Goal: Information Seeking & Learning: Learn about a topic

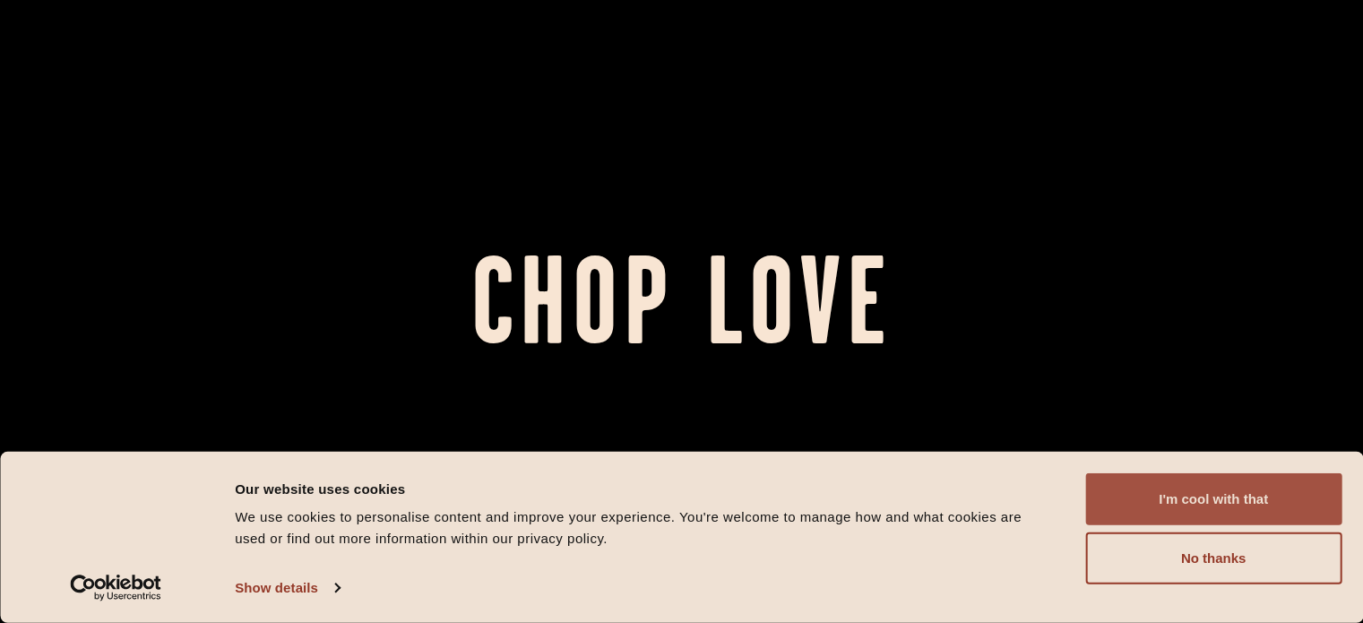
click at [1220, 496] on button "I'm cool with that" at bounding box center [1213, 499] width 256 height 52
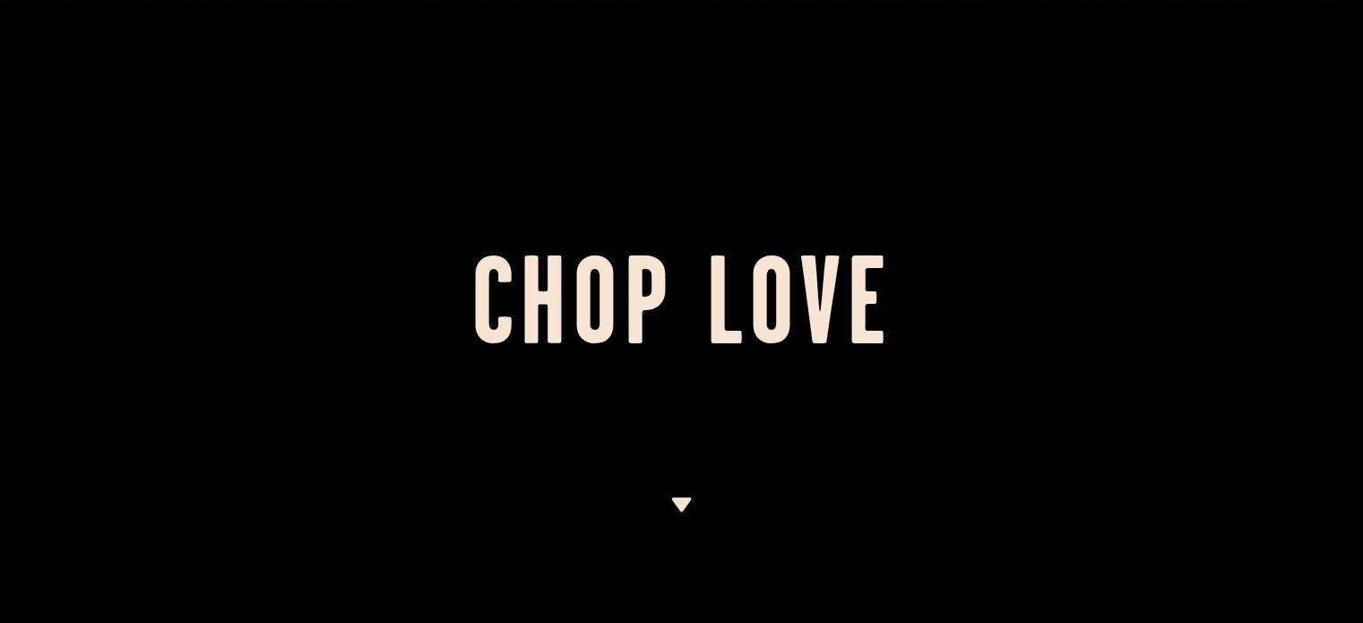
click at [698, 505] on div at bounding box center [681, 311] width 1363 height 623
click at [682, 499] on img at bounding box center [681, 504] width 22 height 14
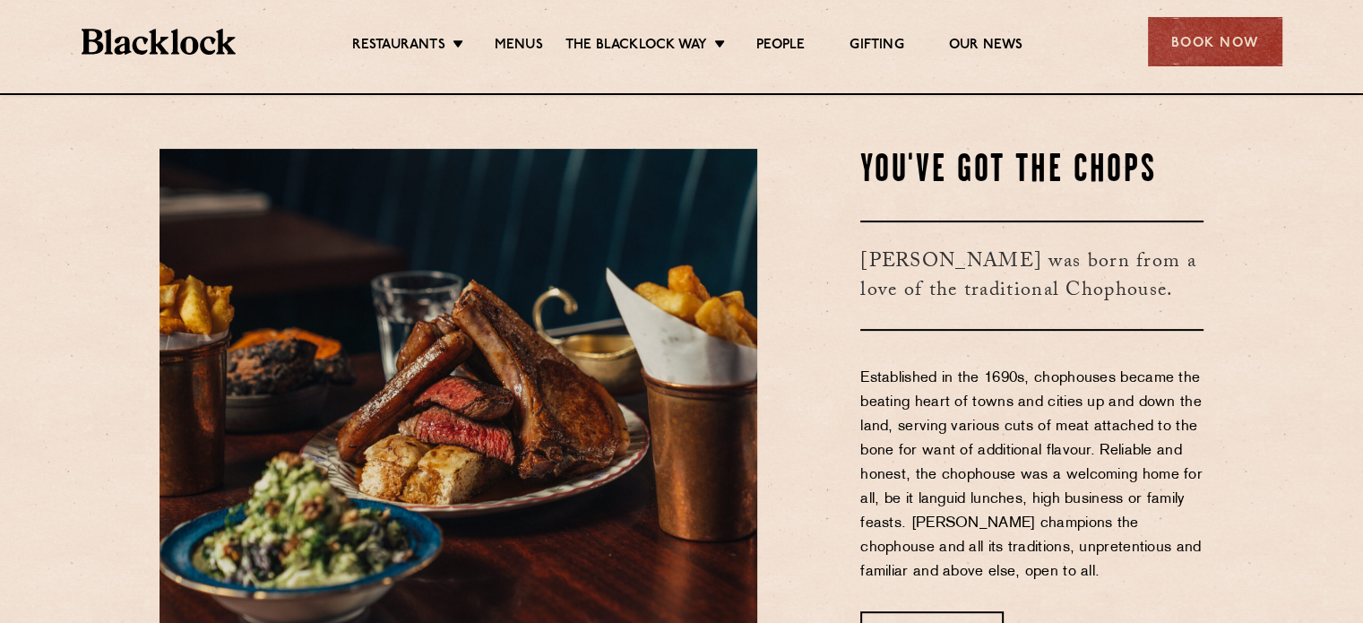
scroll to position [530, 0]
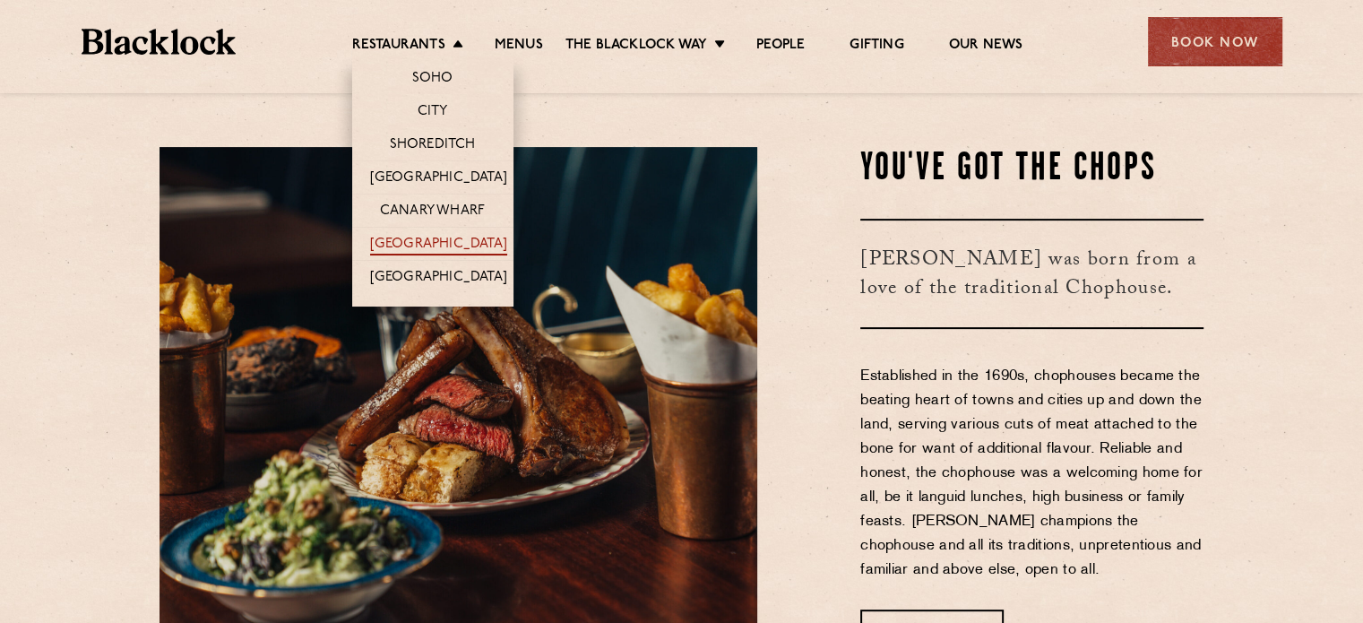
click at [453, 237] on link "[GEOGRAPHIC_DATA]" at bounding box center [438, 246] width 137 height 20
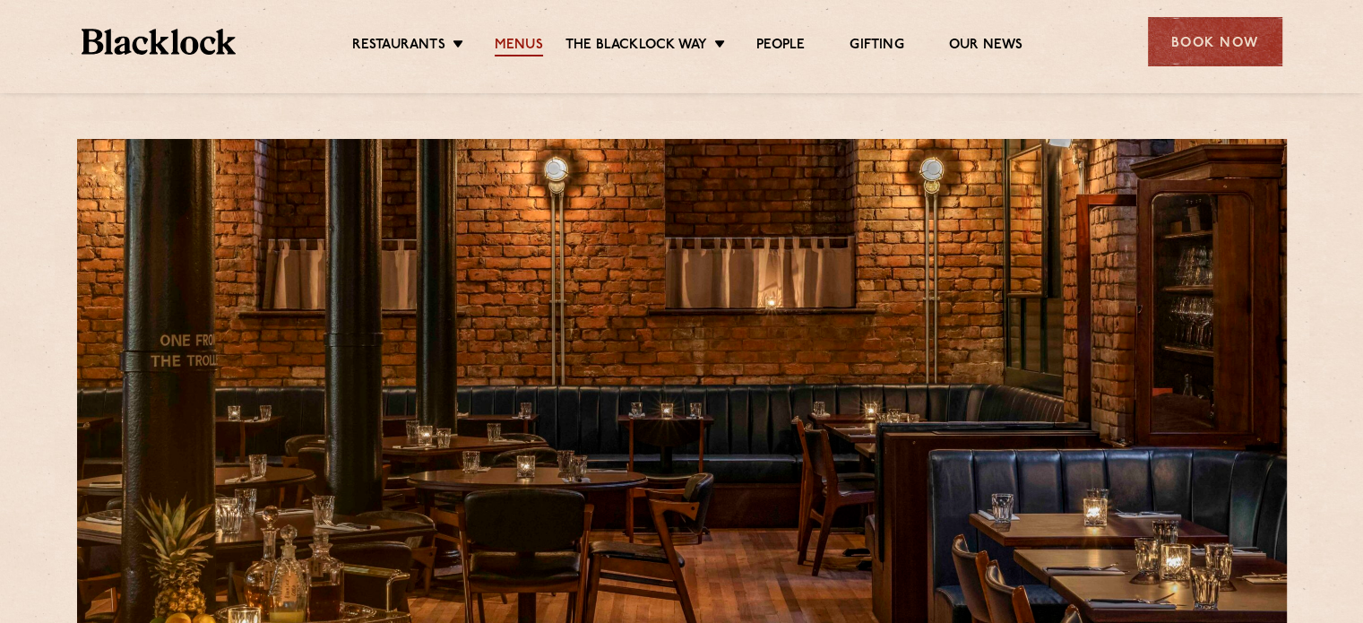
click at [529, 44] on link "Menus" at bounding box center [519, 47] width 48 height 20
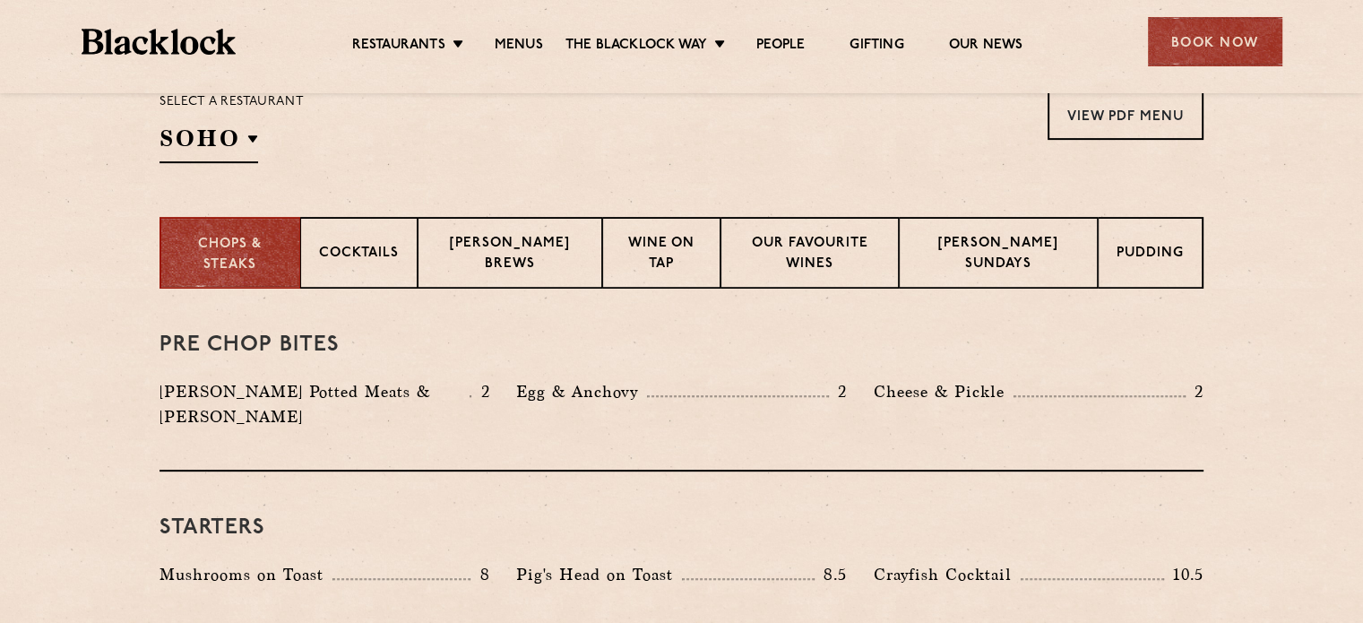
scroll to position [617, 0]
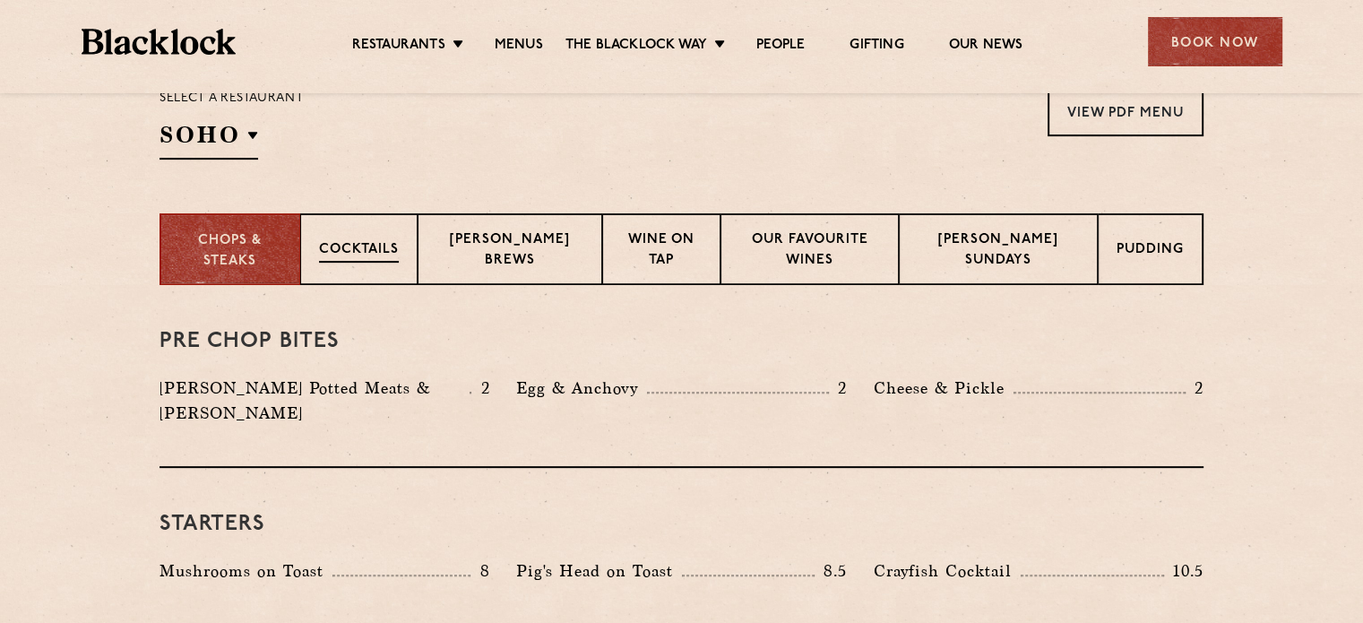
click at [409, 236] on div "Cocktails" at bounding box center [358, 249] width 117 height 72
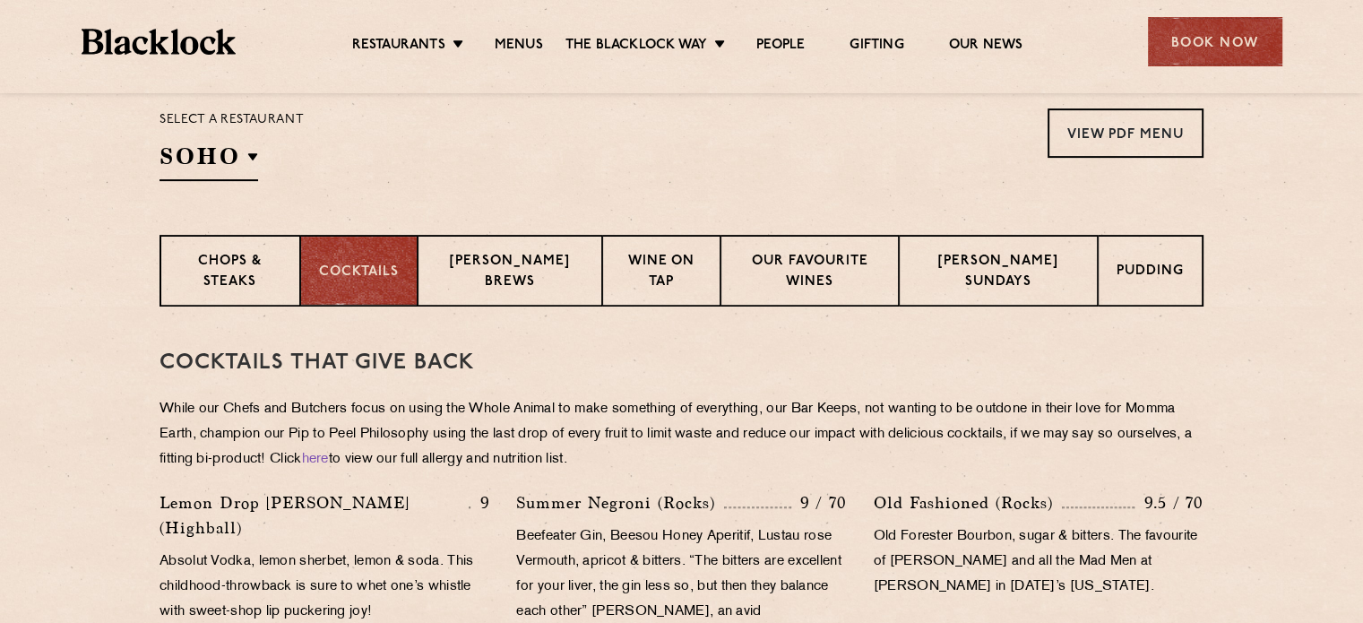
scroll to position [579, 0]
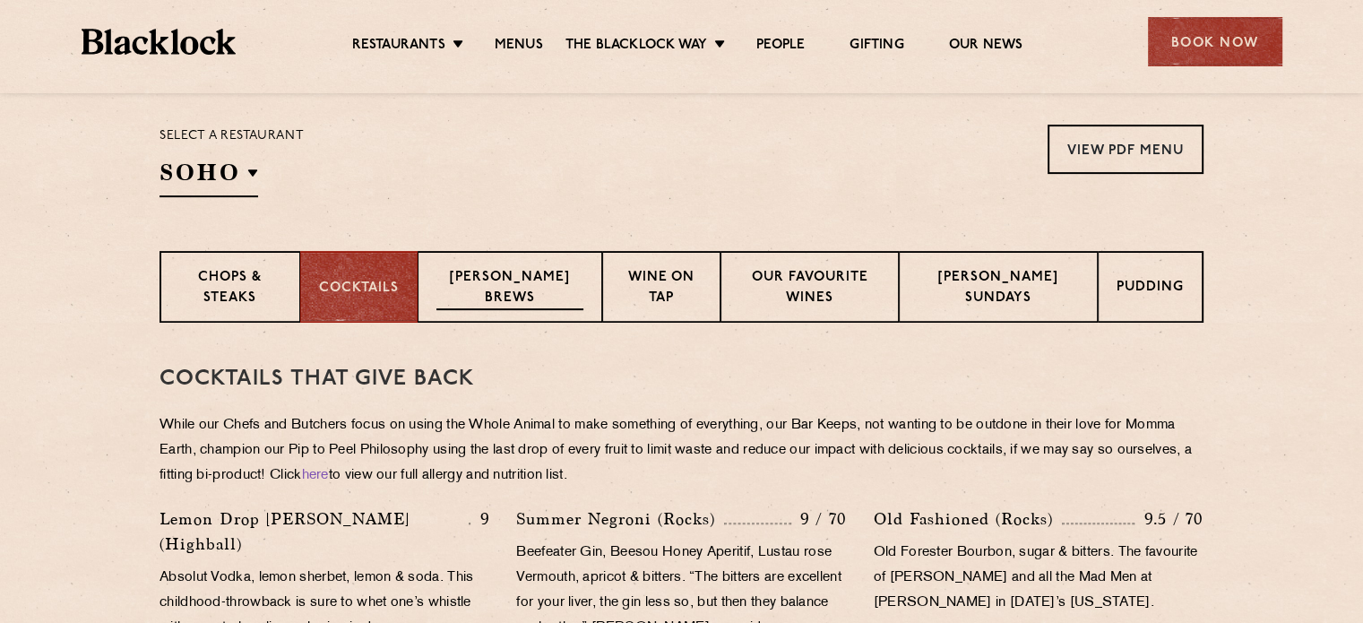
click at [520, 264] on div "Blacklock Brews" at bounding box center [510, 287] width 185 height 72
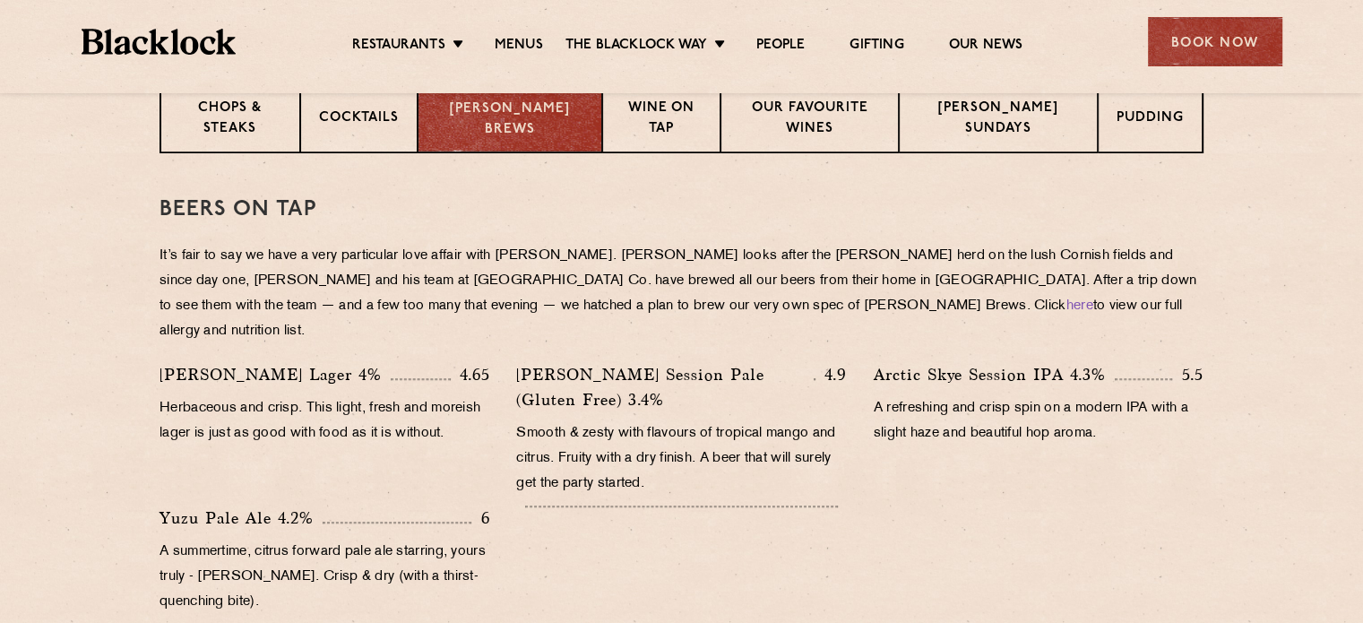
scroll to position [753, 0]
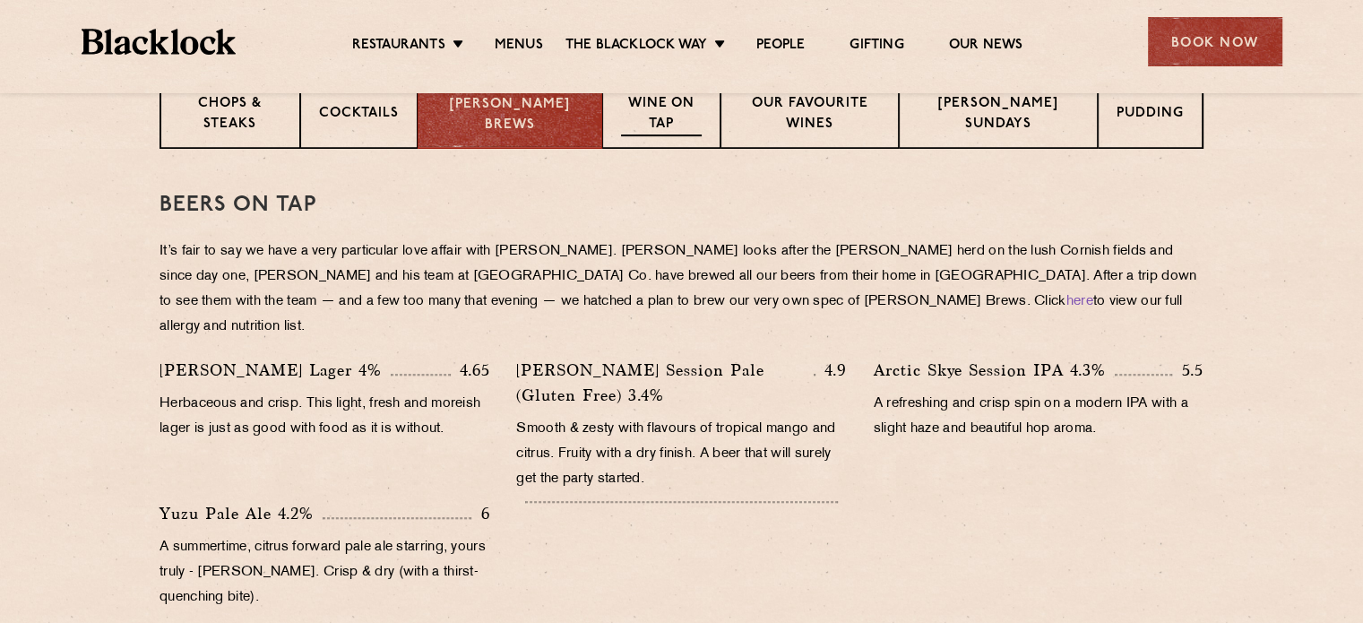
click at [643, 114] on p "Wine on Tap" at bounding box center [661, 115] width 80 height 42
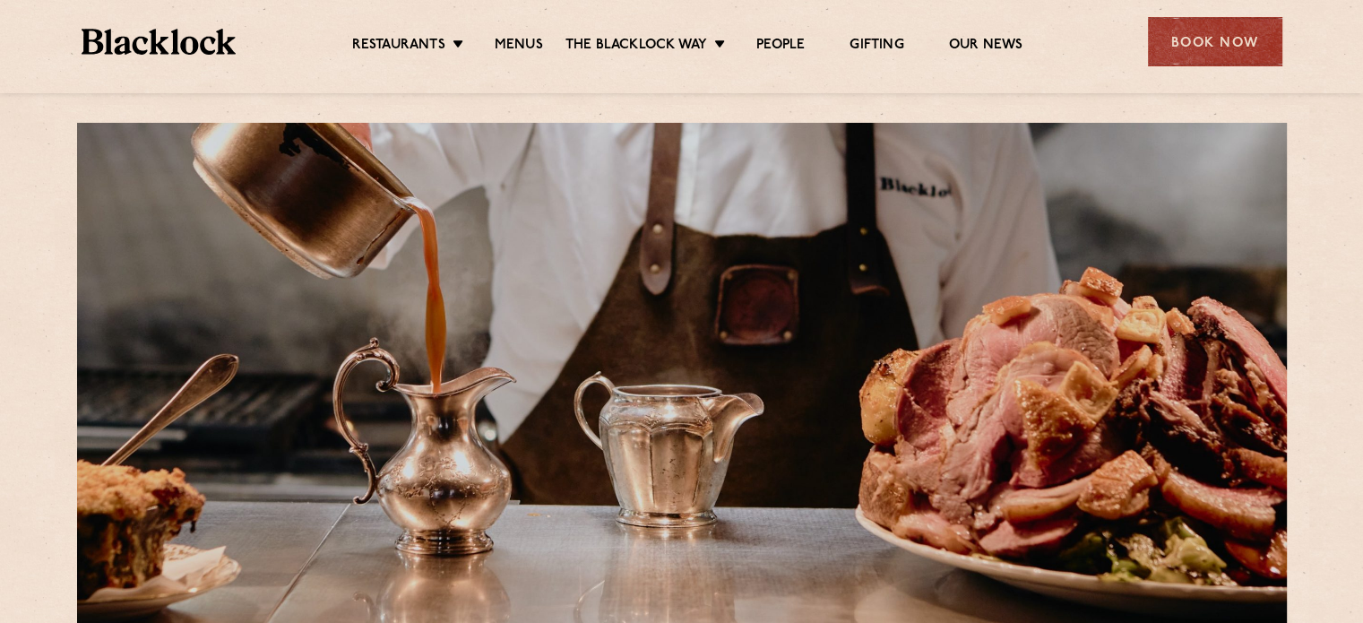
scroll to position [0, 0]
